Goal: Task Accomplishment & Management: Complete application form

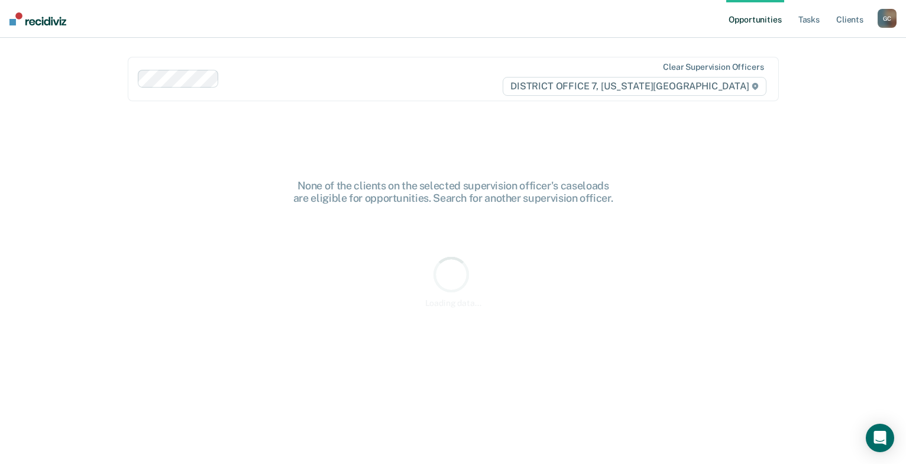
click at [889, 15] on div "G C" at bounding box center [887, 18] width 19 height 19
click at [823, 62] on link "Go to PSI Case Dashboard" at bounding box center [837, 63] width 99 height 10
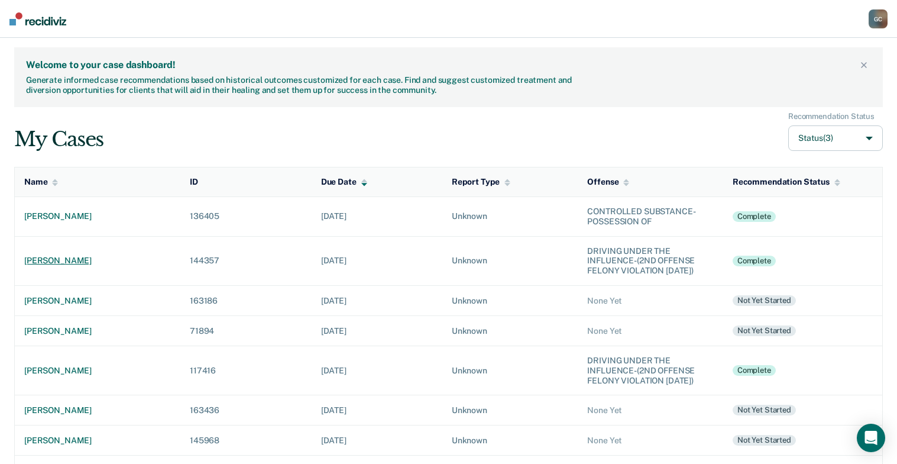
click at [53, 262] on div "[PERSON_NAME]" at bounding box center [97, 261] width 147 height 10
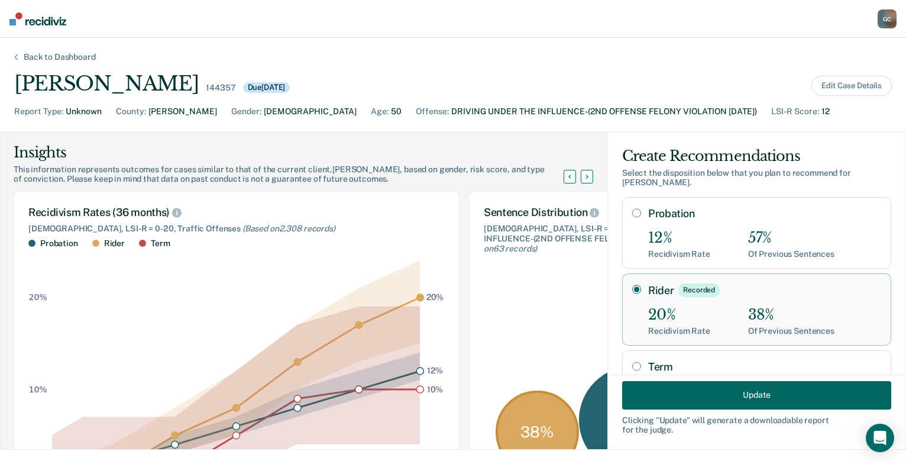
click at [709, 391] on button "Update" at bounding box center [756, 394] width 269 height 28
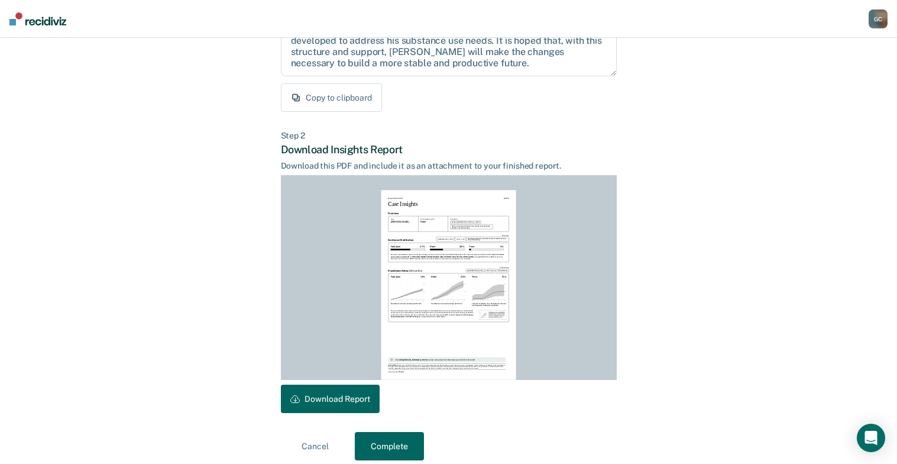
scroll to position [211, 0]
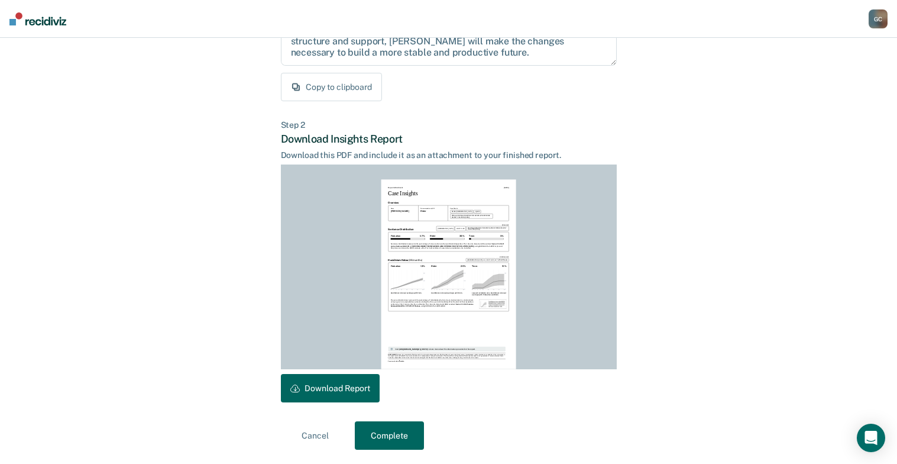
click at [321, 383] on button "Download Report" at bounding box center [330, 388] width 99 height 28
click at [371, 433] on button "Complete" at bounding box center [389, 435] width 69 height 28
